Goal: Information Seeking & Learning: Learn about a topic

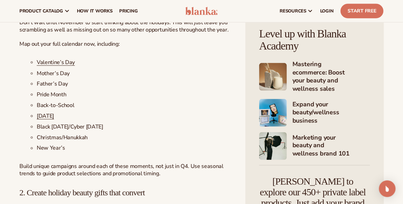
scroll to position [867, 0]
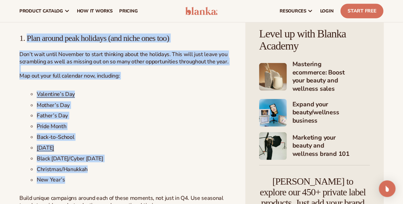
drag, startPoint x: 26, startPoint y: 38, endPoint x: 88, endPoint y: 183, distance: 156.8
drag, startPoint x: 88, startPoint y: 183, endPoint x: 81, endPoint y: 59, distance: 124.0
click at [104, 141] on li "Back-to-School" at bounding box center [134, 137] width 195 height 7
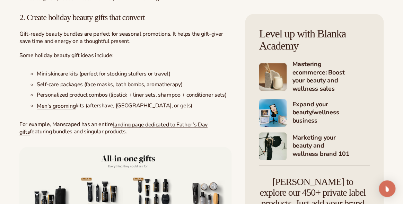
scroll to position [1075, 0]
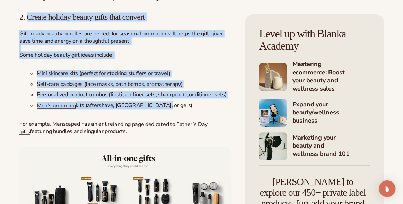
drag, startPoint x: 27, startPoint y: 18, endPoint x: 174, endPoint y: 101, distance: 168.8
click at [174, 101] on div "If you’ve ever noticed a sudden surge in orders during November or a last-minut…" at bounding box center [125, 185] width 213 height 2013
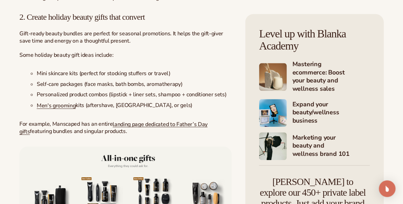
click at [20, 111] on div "If you’ve ever noticed a sudden surge in orders during November or a last-minut…" at bounding box center [125, 185] width 213 height 2013
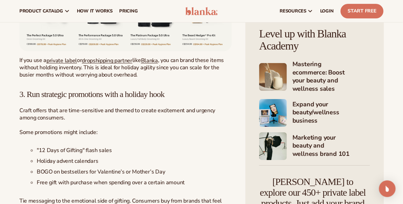
scroll to position [1248, 0]
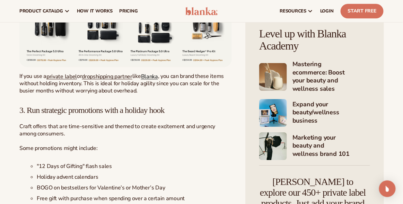
click at [152, 78] on span "Blanka" at bounding box center [149, 76] width 17 height 8
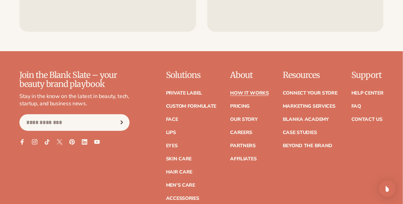
scroll to position [1491, 0]
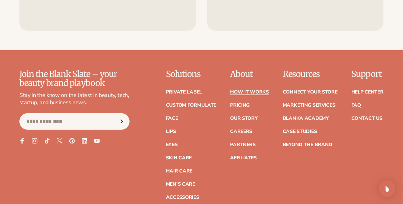
click at [265, 90] on link "How It Works" at bounding box center [249, 92] width 39 height 5
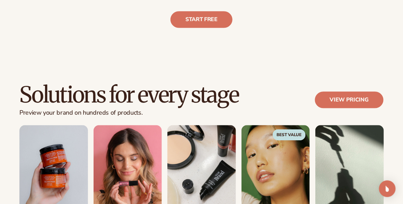
scroll to position [416, 0]
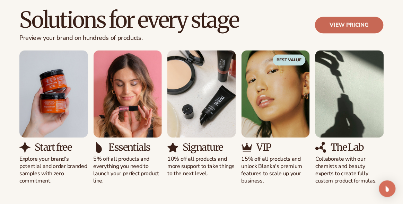
click at [329, 20] on link "View pricing" at bounding box center [349, 25] width 69 height 17
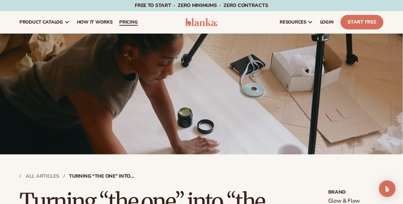
click at [126, 22] on span "pricing" at bounding box center [128, 22] width 18 height 6
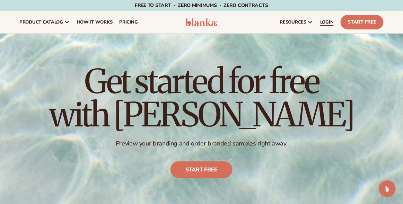
click at [325, 22] on span "LOGIN" at bounding box center [327, 22] width 14 height 6
